Goal: Navigation & Orientation: Find specific page/section

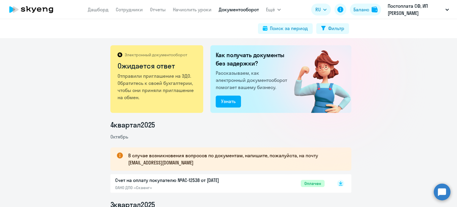
click at [185, 15] on nav "[PERSON_NAME] Отчеты Начислить уроки Документооборот" at bounding box center [173, 10] width 171 height 12
click at [155, 13] on nav "[PERSON_NAME] Отчеты Начислить уроки Документооборот" at bounding box center [173, 10] width 171 height 12
click at [159, 10] on link "Отчеты" at bounding box center [158, 10] width 16 height 6
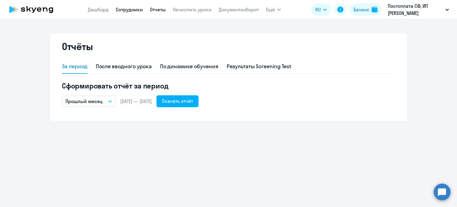
click at [137, 10] on link "Сотрудники" at bounding box center [129, 10] width 27 height 6
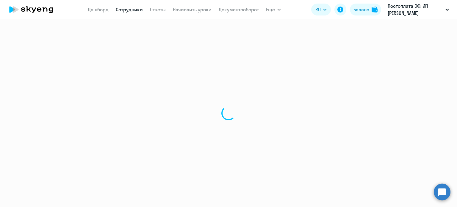
select select "30"
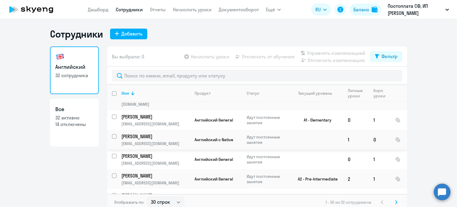
scroll to position [337, 0]
